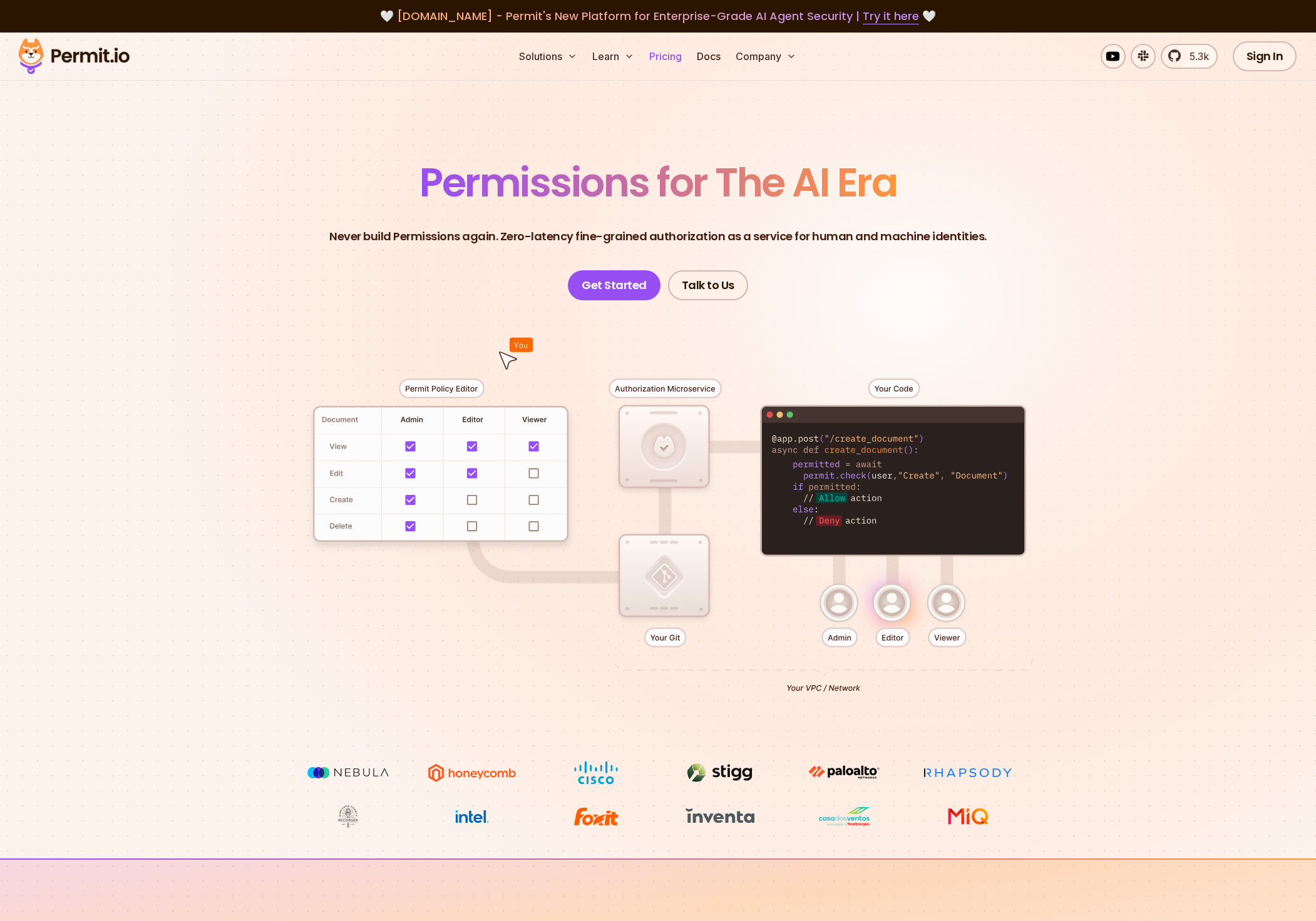
click at [660, 55] on link "Pricing" at bounding box center [665, 56] width 43 height 25
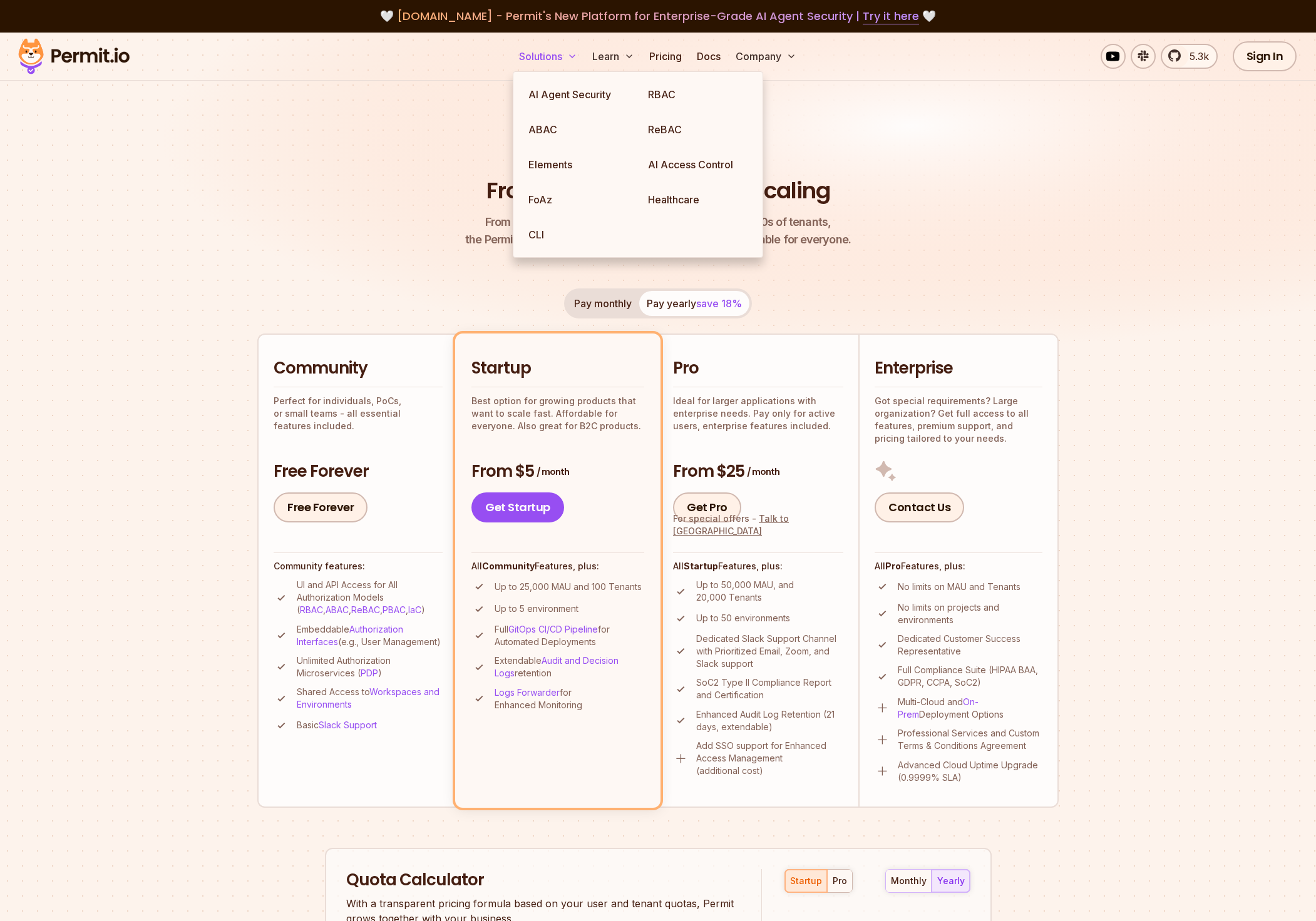
click at [544, 55] on button "Solutions" at bounding box center [548, 56] width 68 height 25
click at [539, 123] on link "ABAC" at bounding box center [578, 130] width 119 height 35
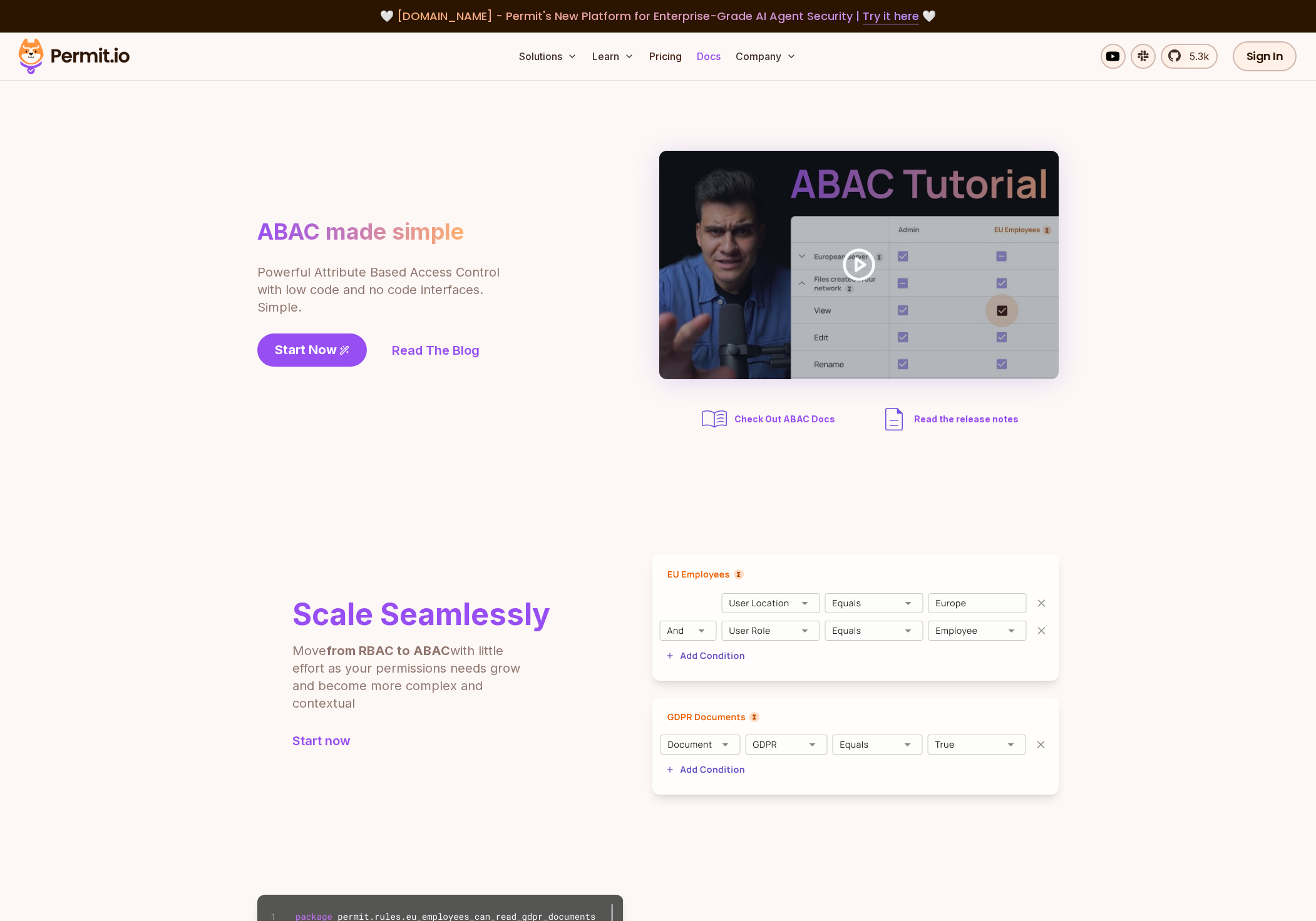
click at [702, 56] on link "Docs" at bounding box center [708, 56] width 34 height 25
click at [675, 56] on link "Pricing" at bounding box center [665, 56] width 43 height 25
